Goal: Task Accomplishment & Management: Manage account settings

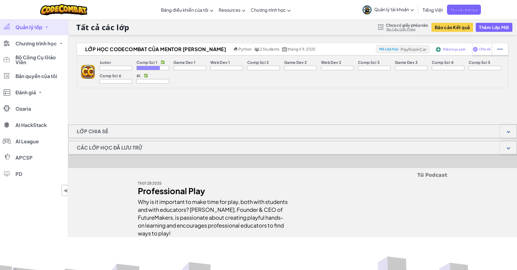
click at [46, 29] on link "Quản lý lớp" at bounding box center [34, 27] width 68 height 16
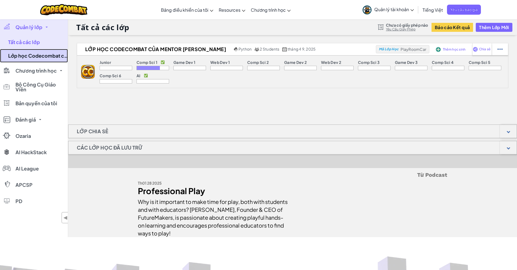
click at [40, 52] on link "Lớp học Codecombat của Mentor [PERSON_NAME]" at bounding box center [34, 56] width 68 height 14
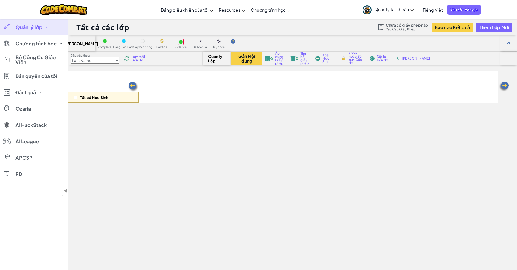
select select "560f1a9f22961295f9427742"
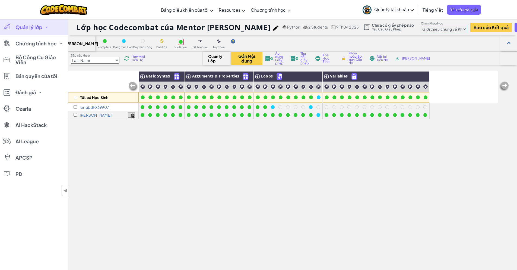
click at [335, 156] on div "Tất cả Học Sinh Basic Syntax Arguments & Properties Loops Variables longbdFX699…" at bounding box center [283, 192] width 430 height 243
click at [295, 140] on div "Tất cả Học Sinh Basic Syntax Arguments & Properties Loops Variables longbdFX699…" at bounding box center [283, 192] width 430 height 243
